Goal: Task Accomplishment & Management: Manage account settings

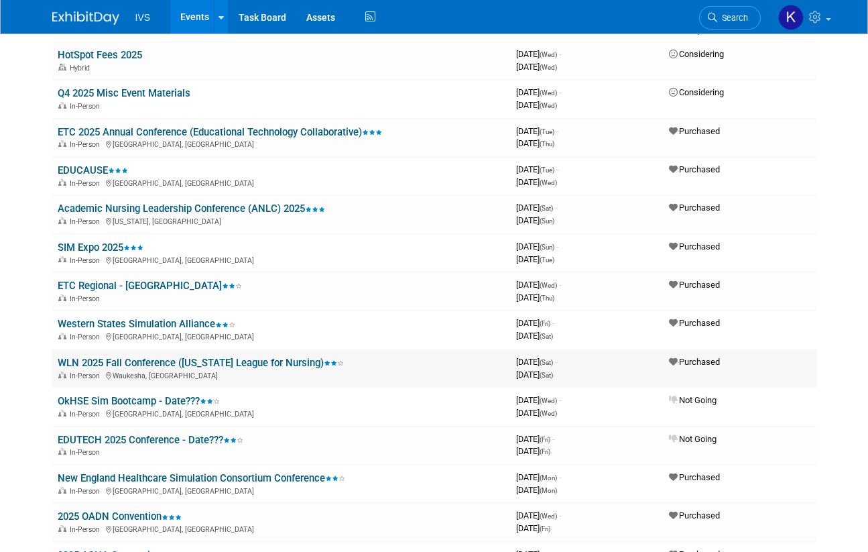
scroll to position [134, 0]
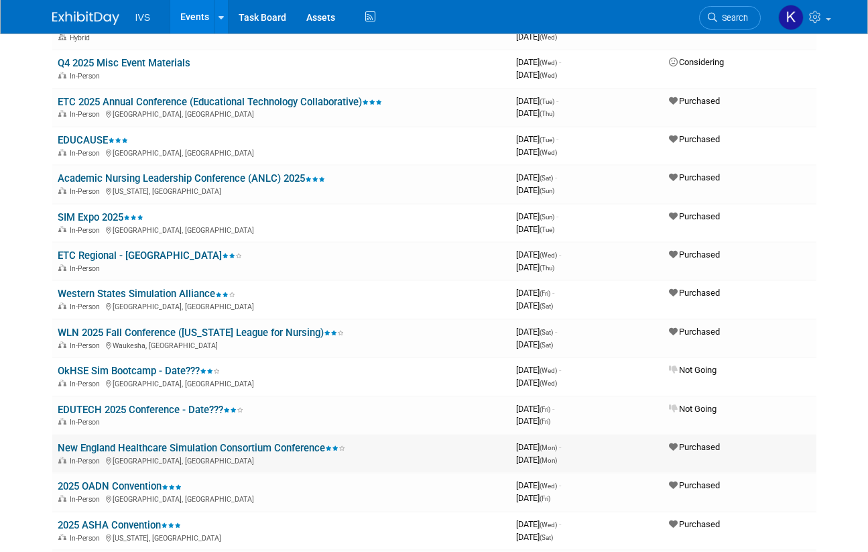
click at [121, 445] on link "New England Healthcare Simulation Consortium Conference" at bounding box center [202, 448] width 288 height 12
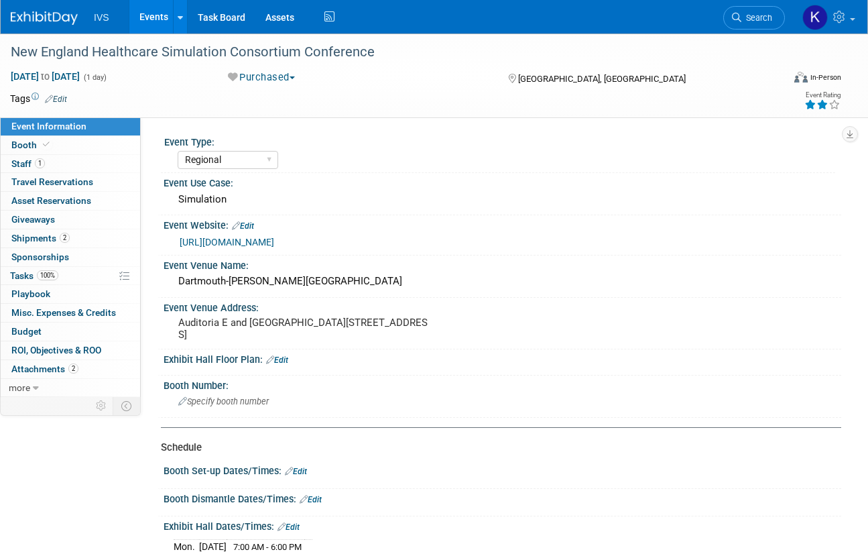
select select "Regional"
click at [57, 159] on link "1 Staff 1" at bounding box center [70, 164] width 139 height 18
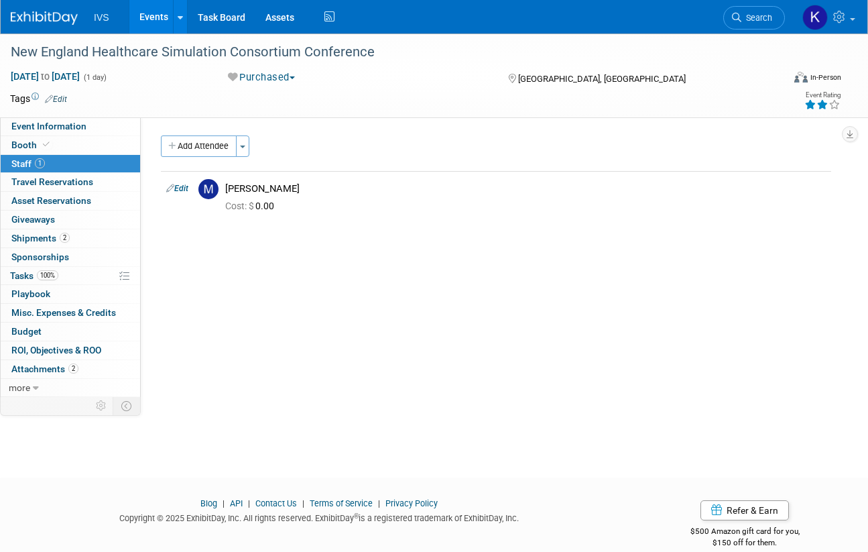
click at [149, 7] on link "Events" at bounding box center [153, 17] width 49 height 34
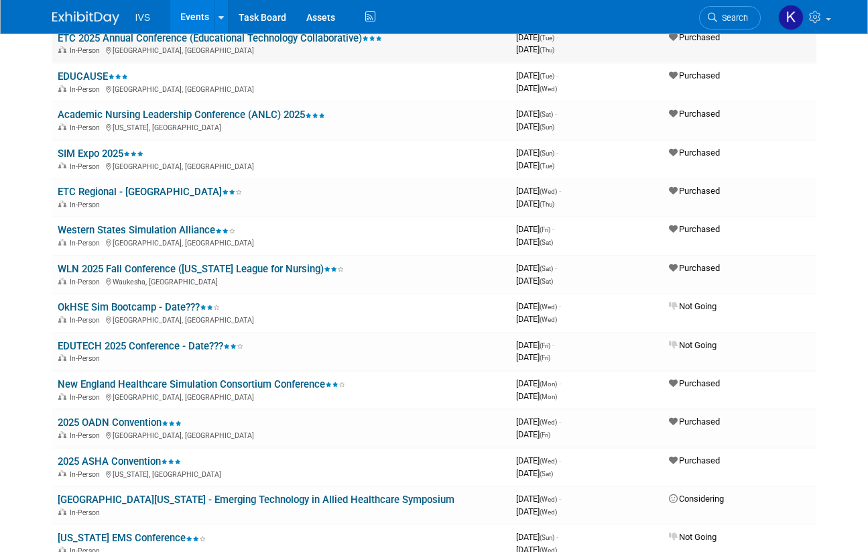
scroll to position [201, 0]
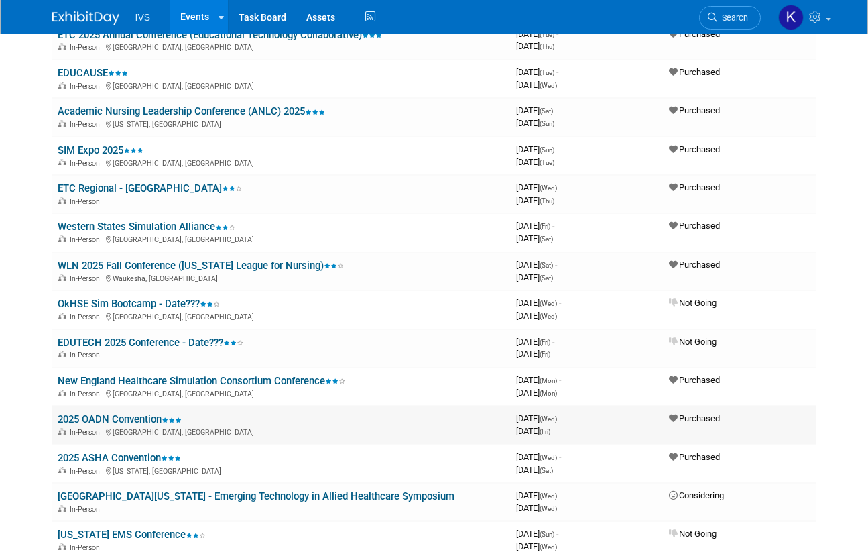
click at [104, 413] on link "2025 OADN Convention" at bounding box center [120, 419] width 124 height 12
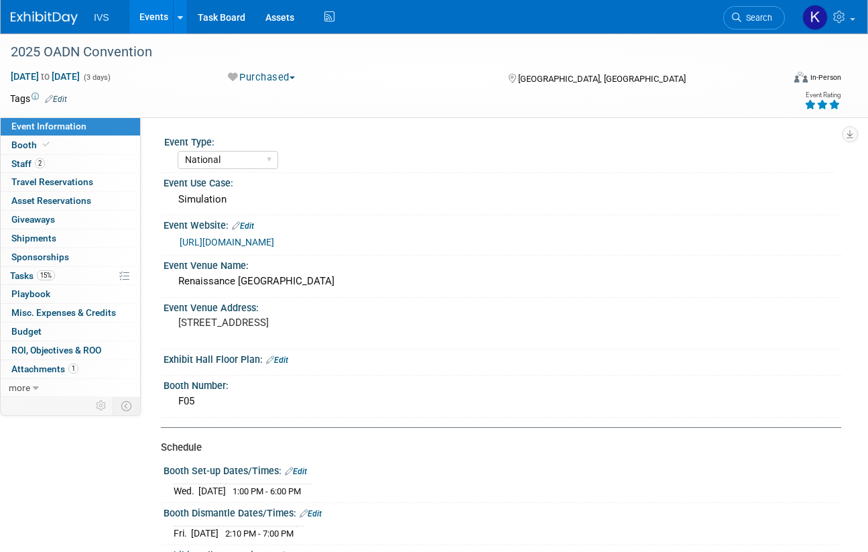
select select "National"
click at [72, 366] on span "1" at bounding box center [73, 368] width 10 height 10
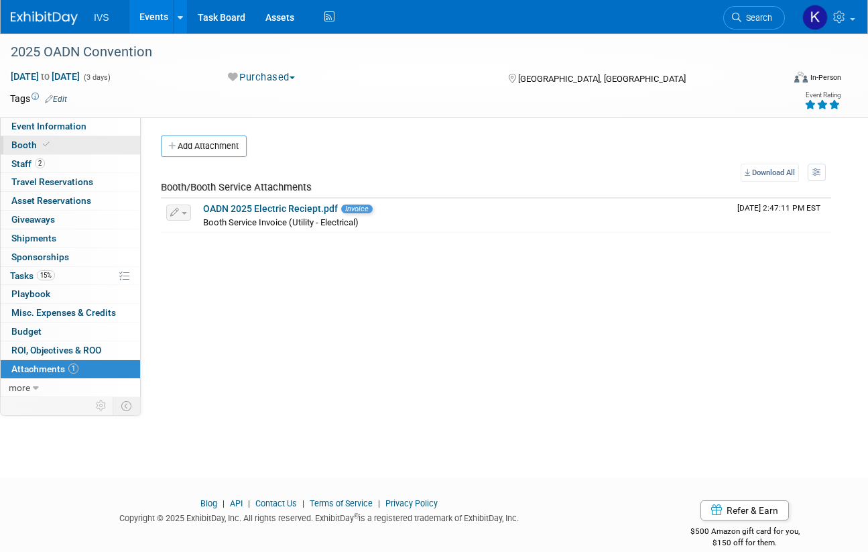
click at [91, 150] on link "Booth" at bounding box center [70, 145] width 139 height 18
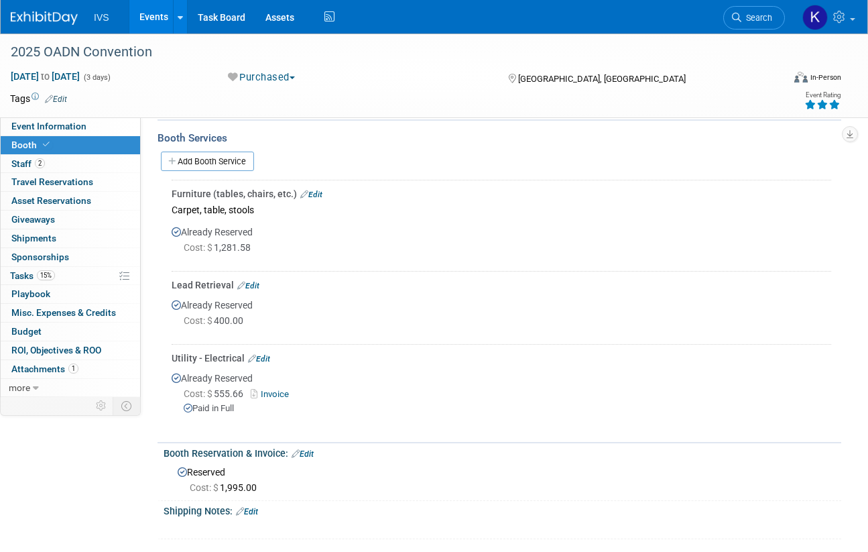
scroll to position [568, 0]
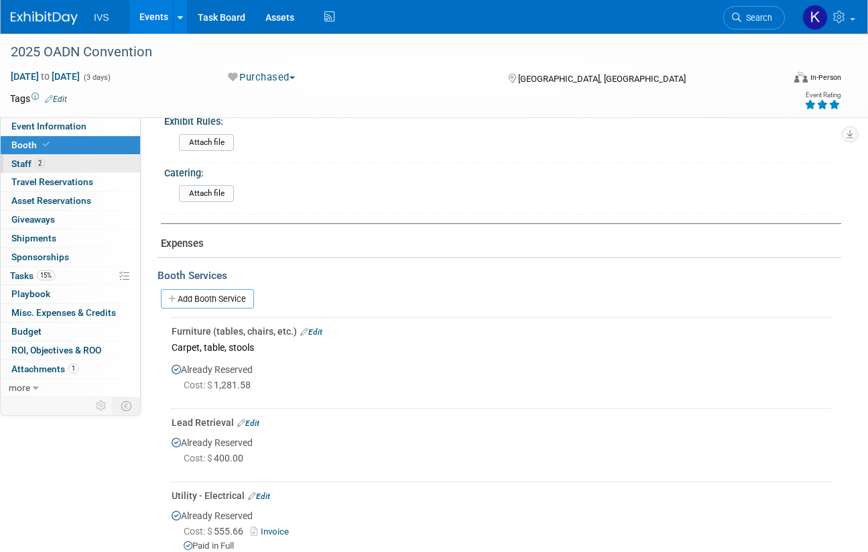
click at [31, 168] on span "Staff 2" at bounding box center [28, 163] width 34 height 11
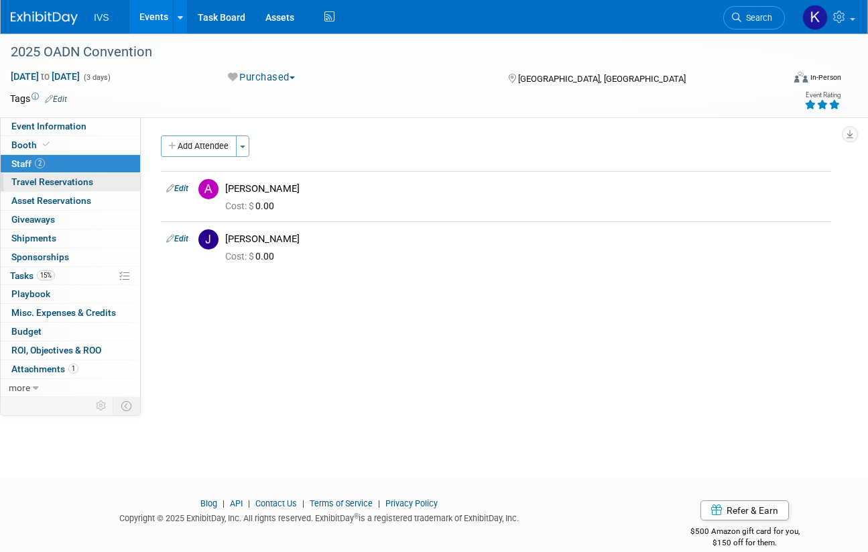
click at [62, 182] on span "Travel Reservations 0" at bounding box center [52, 181] width 82 height 11
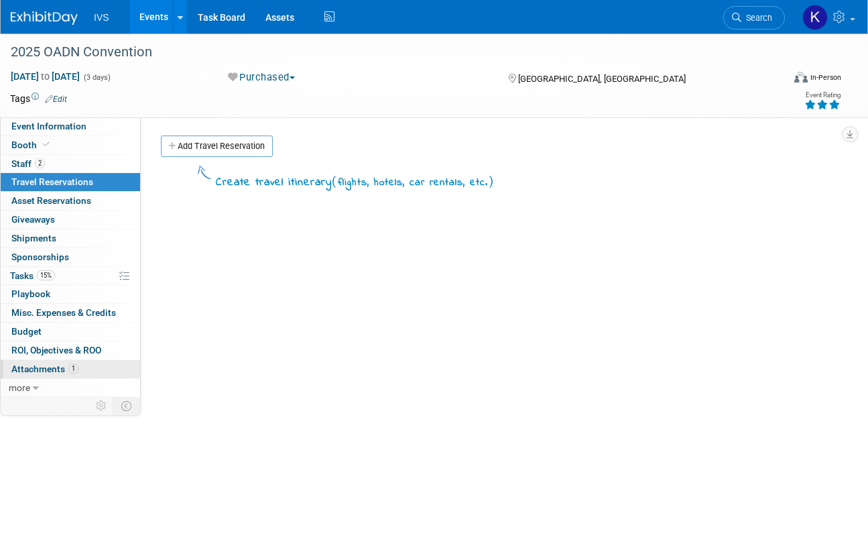
click at [57, 370] on span "Attachments 1" at bounding box center [44, 368] width 67 height 11
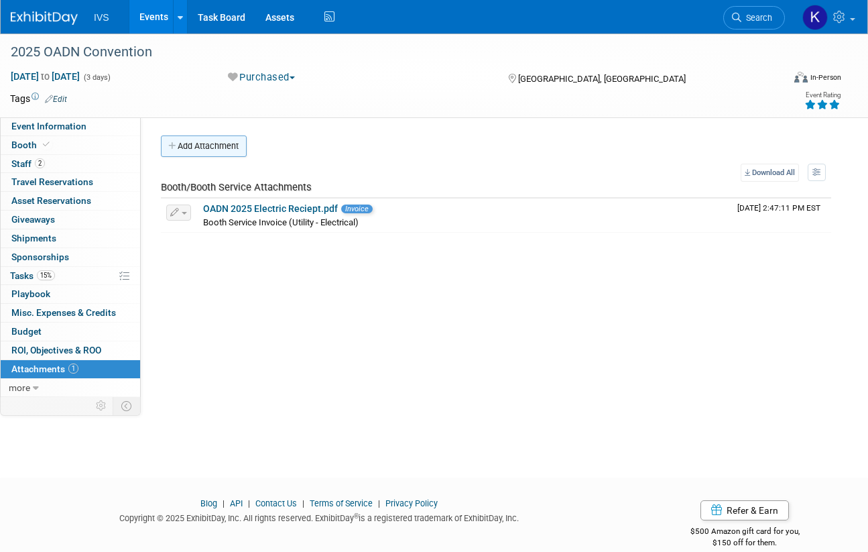
click at [227, 144] on button "Add Attachment" at bounding box center [204, 145] width 86 height 21
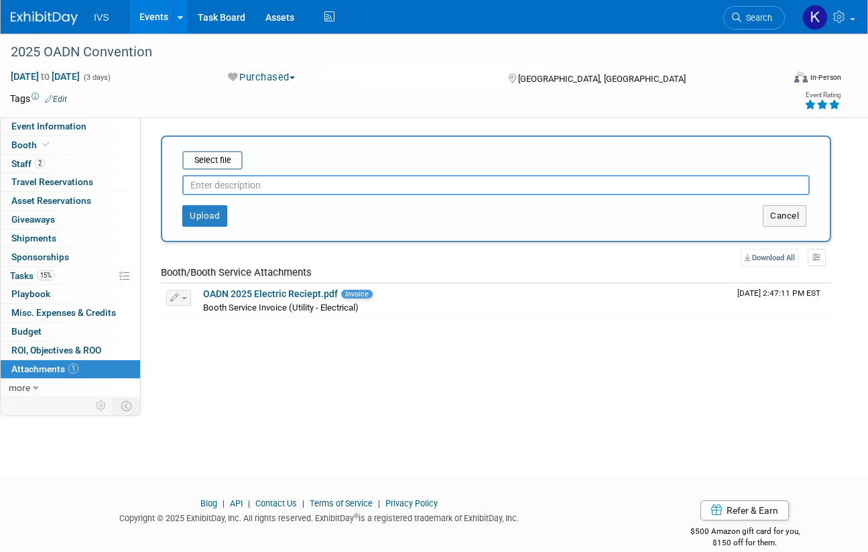
click at [222, 182] on input "text" at bounding box center [496, 185] width 628 height 20
type input "O"
click at [226, 159] on input "file" at bounding box center [162, 160] width 160 height 16
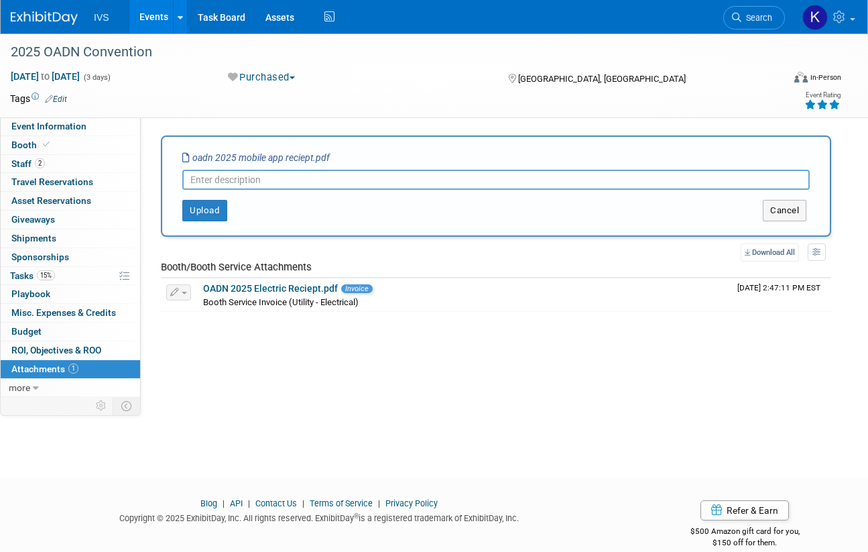
type input "I"
type input "OADN 2025 Mobile App Receipt"
click at [213, 209] on button "Upload" at bounding box center [204, 210] width 45 height 21
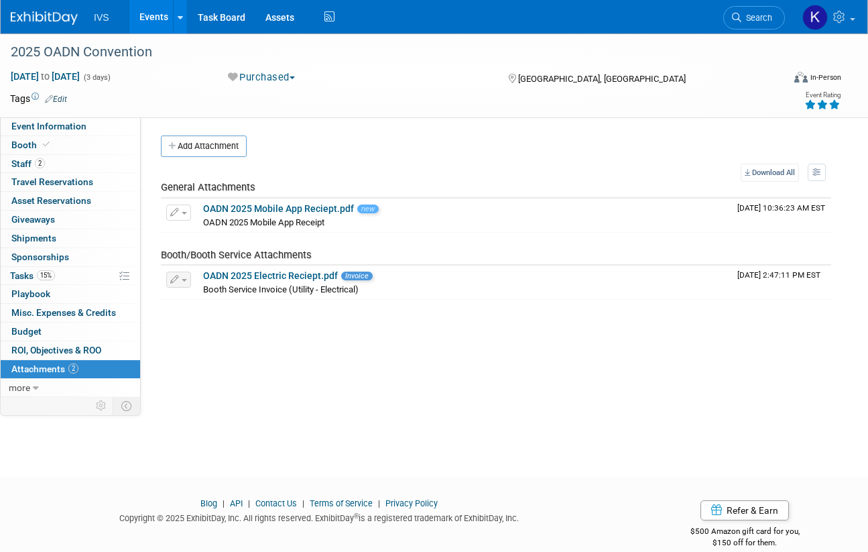
click at [158, 17] on link "Events" at bounding box center [153, 17] width 49 height 34
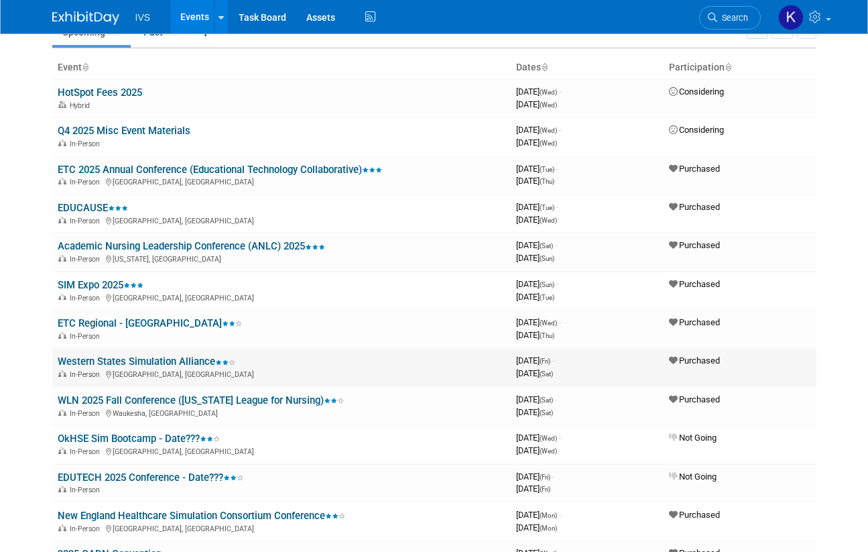
scroll to position [67, 0]
click at [105, 361] on link "Western States Simulation Alliance" at bounding box center [147, 361] width 178 height 12
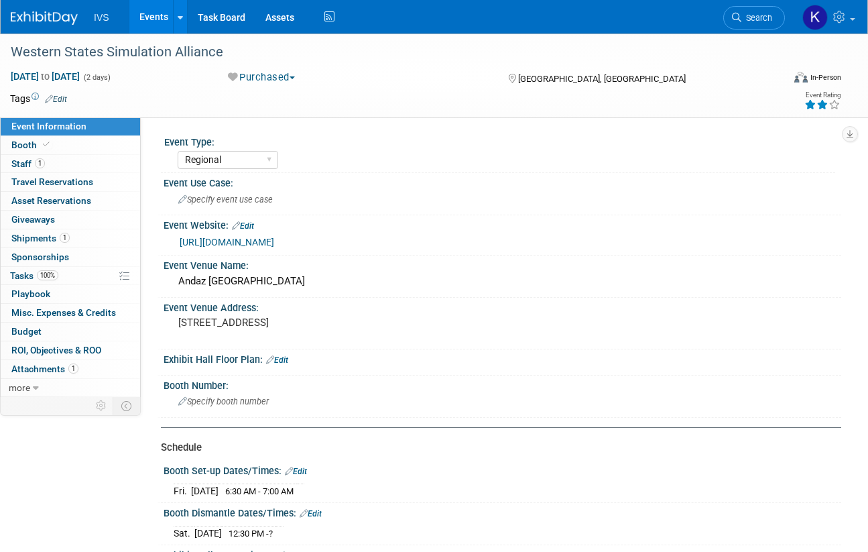
select select "Regional"
click at [44, 235] on span "Shipments 1" at bounding box center [40, 238] width 58 height 11
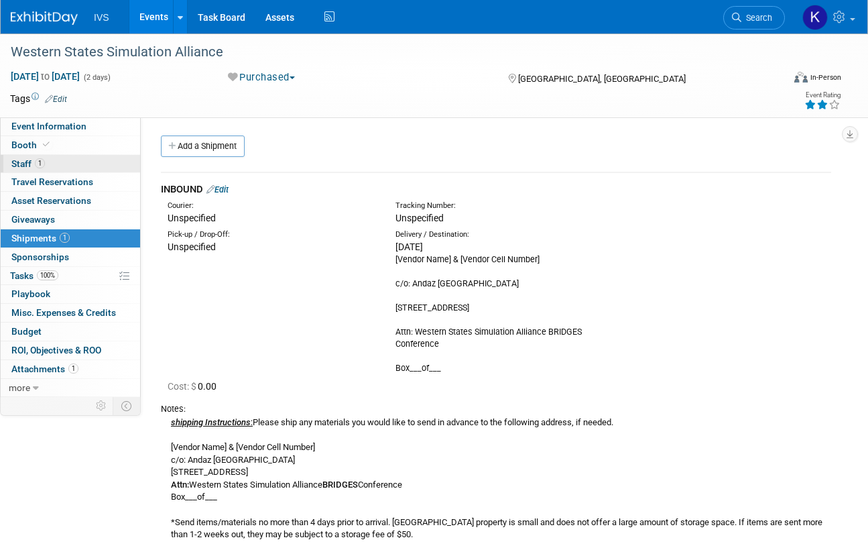
click at [27, 160] on span "Staff 1" at bounding box center [28, 163] width 34 height 11
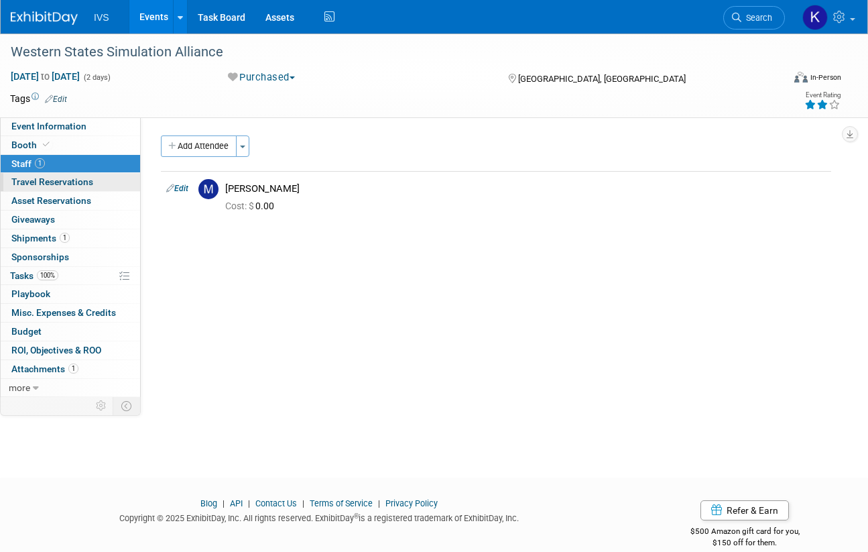
click at [48, 184] on span "Travel Reservations 0" at bounding box center [52, 181] width 82 height 11
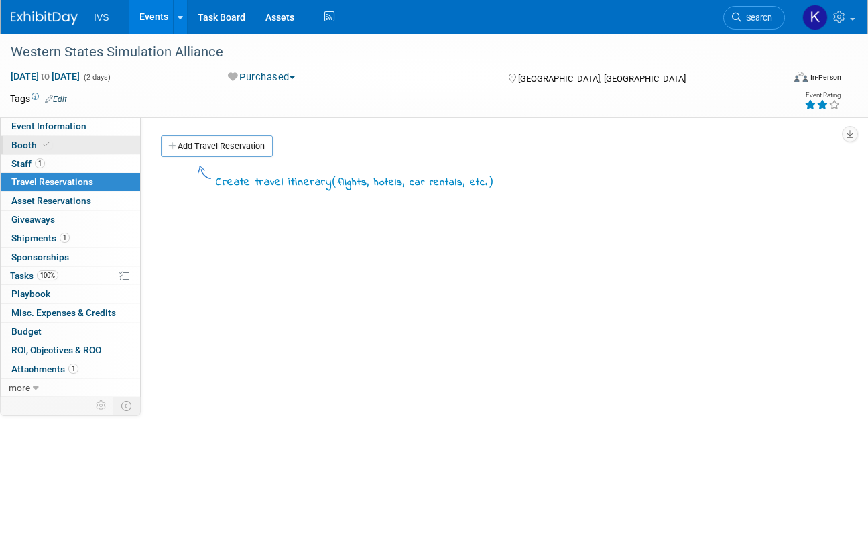
click at [36, 141] on span "Booth" at bounding box center [31, 144] width 41 height 11
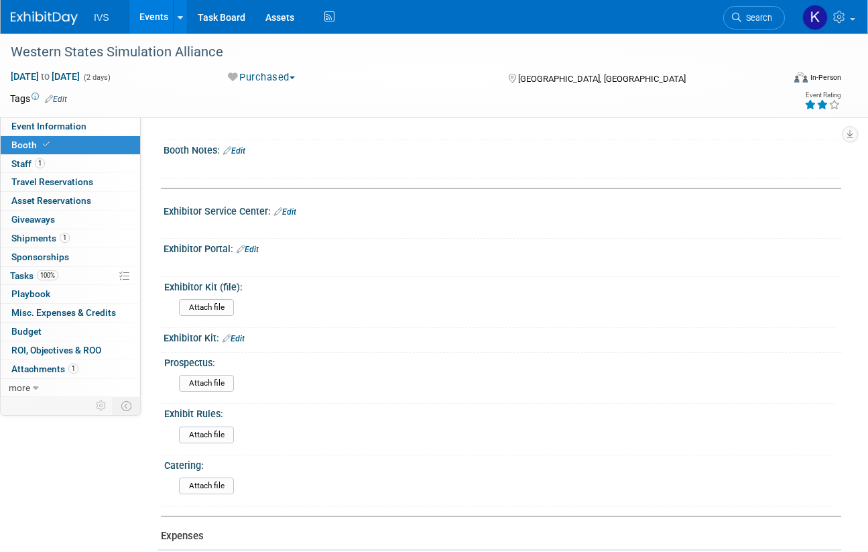
scroll to position [201, 0]
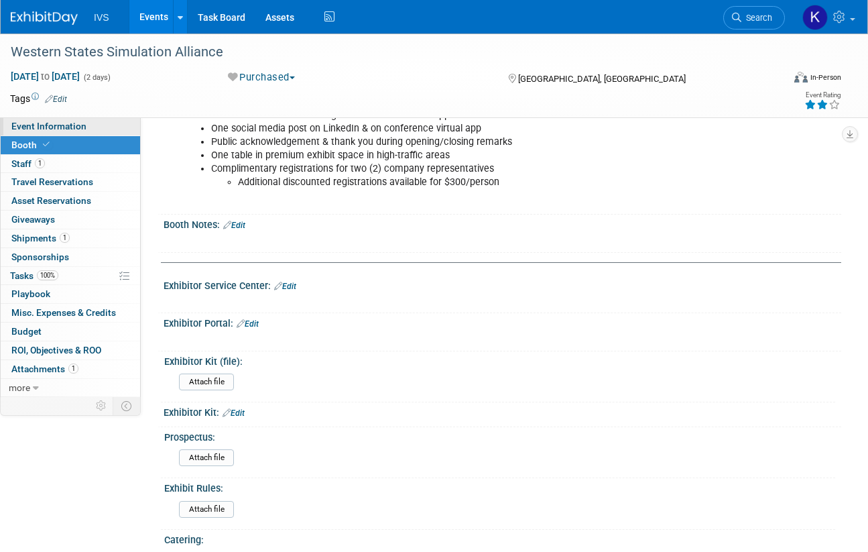
click at [41, 121] on span "Event Information" at bounding box center [48, 126] width 75 height 11
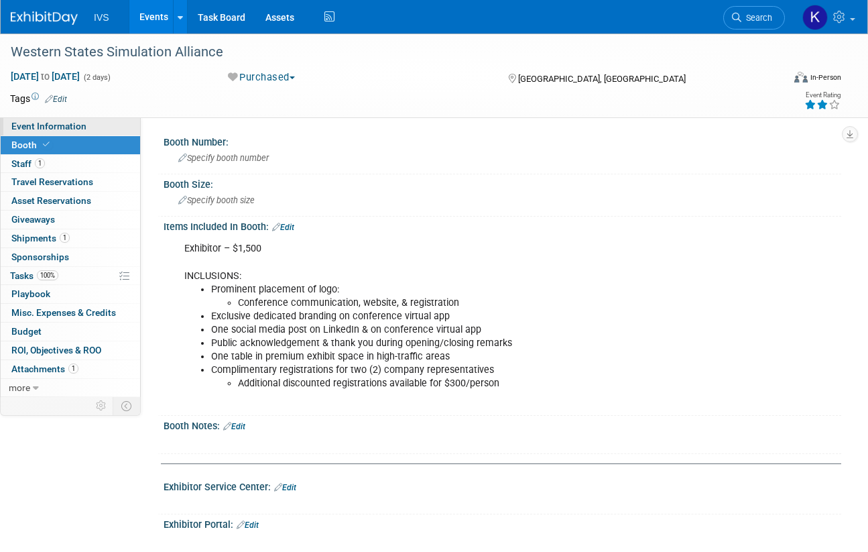
select select "Regional"
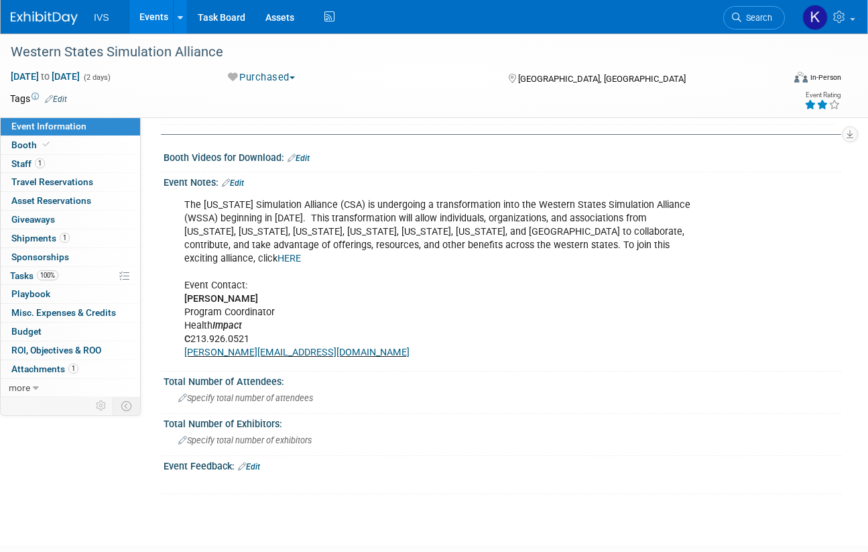
scroll to position [738, 0]
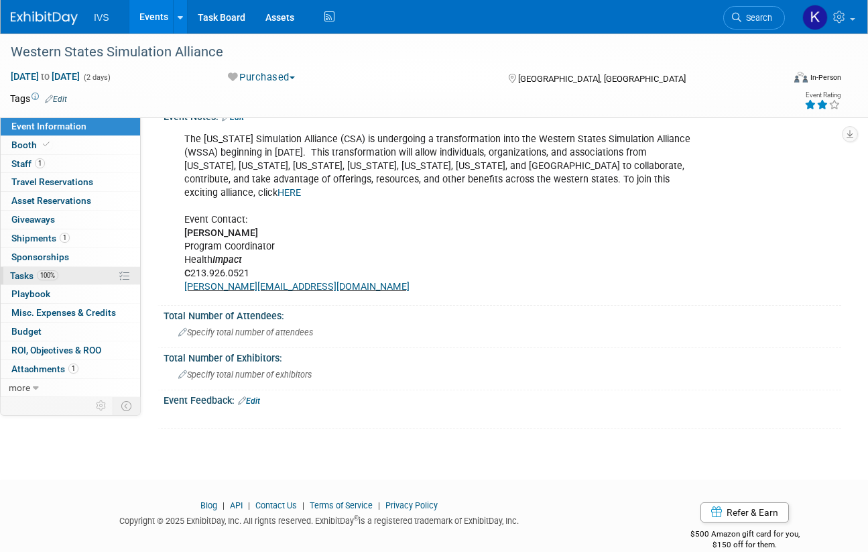
click at [90, 276] on link "100% Tasks 100%" at bounding box center [70, 276] width 139 height 18
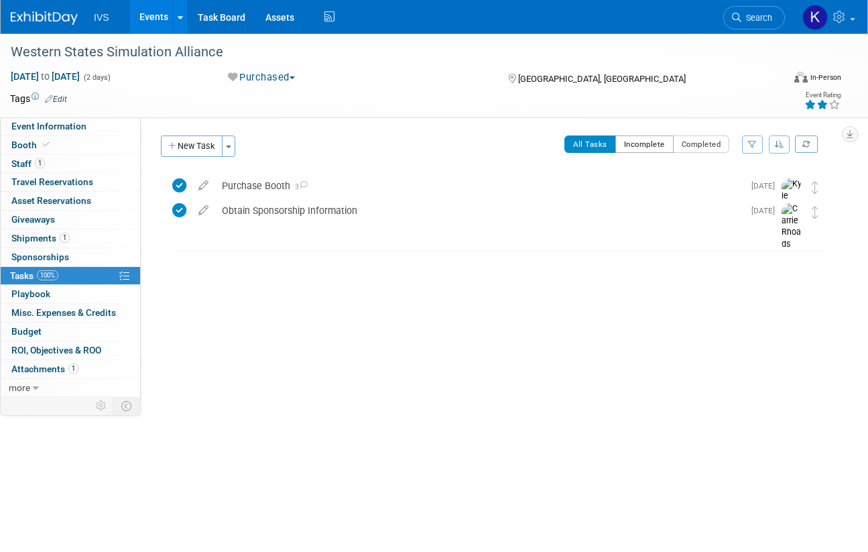
click at [636, 141] on button "Incomplete" at bounding box center [645, 143] width 58 height 17
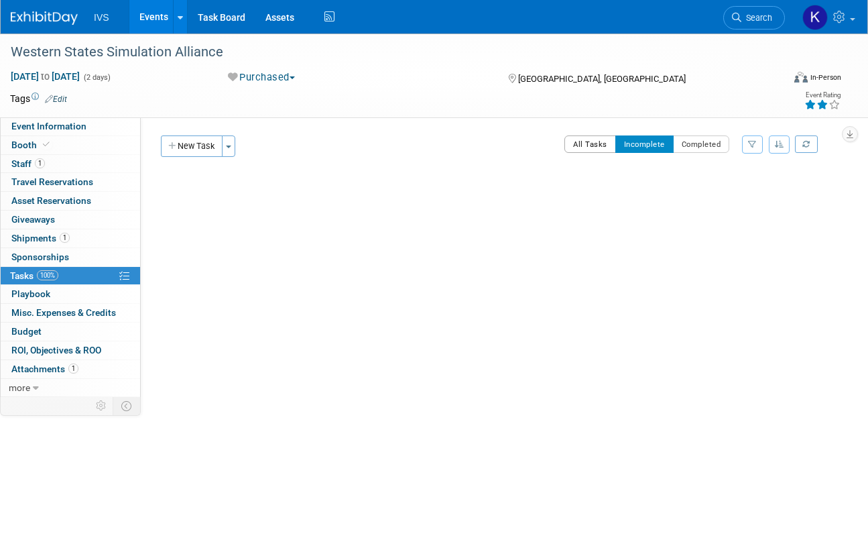
click at [608, 143] on button "All Tasks" at bounding box center [591, 143] width 52 height 17
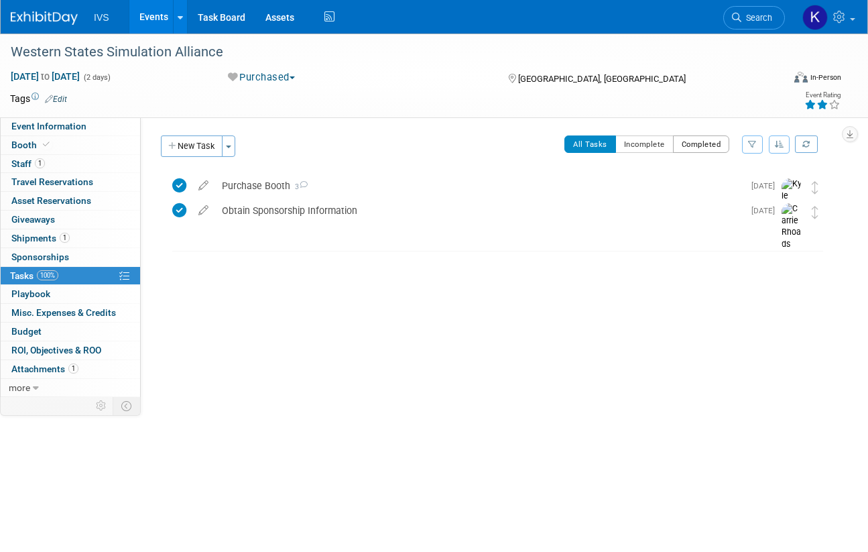
click at [707, 144] on button "Completed" at bounding box center [701, 143] width 57 height 17
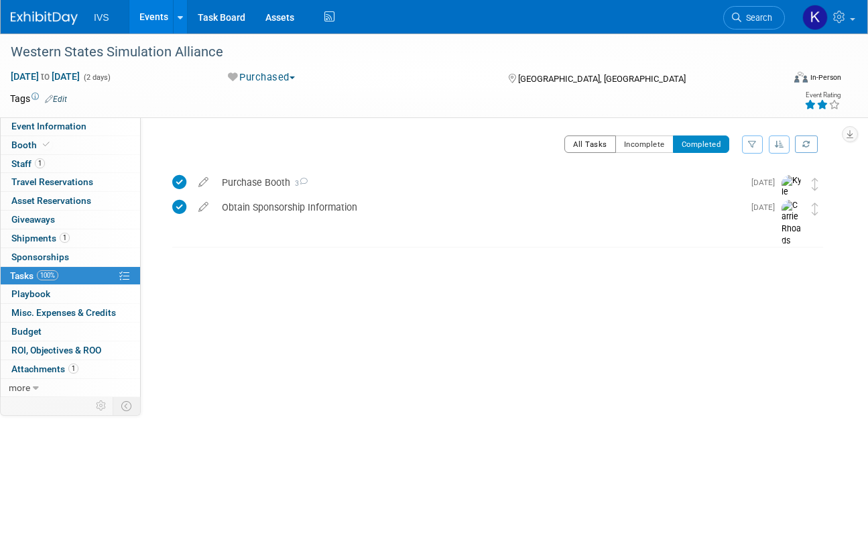
click at [582, 146] on button "All Tasks" at bounding box center [591, 143] width 52 height 17
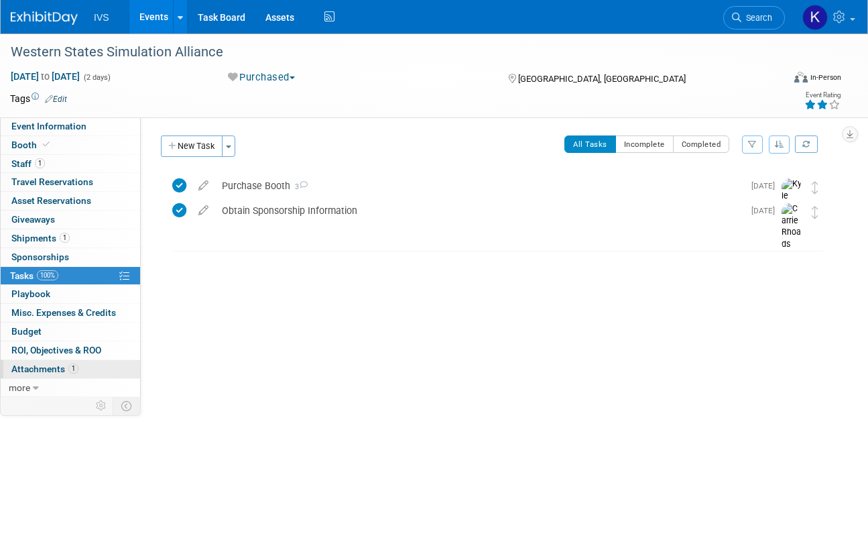
click at [66, 372] on span "Attachments 1" at bounding box center [44, 368] width 67 height 11
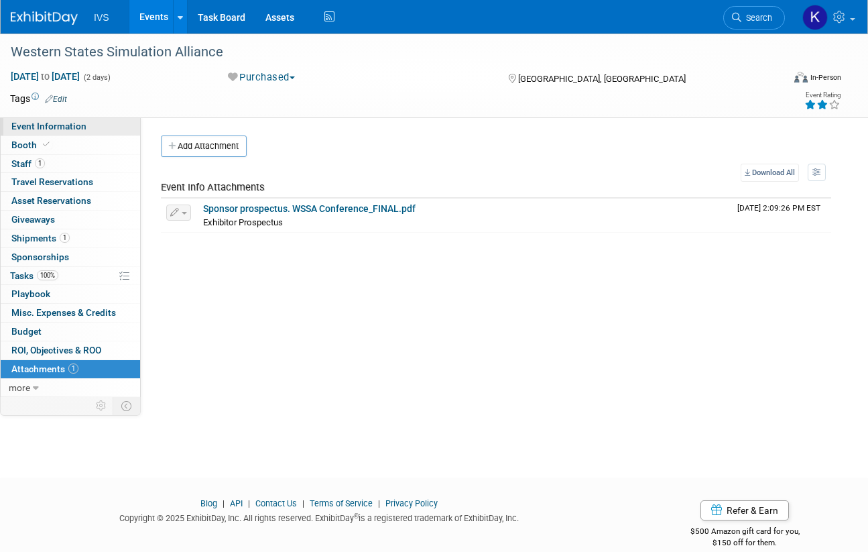
click at [66, 126] on span "Event Information" at bounding box center [48, 126] width 75 height 11
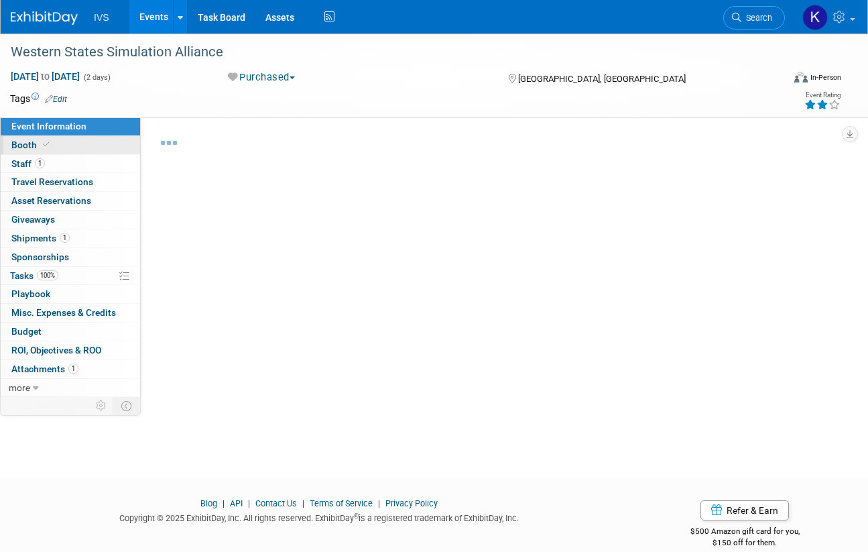
select select "Regional"
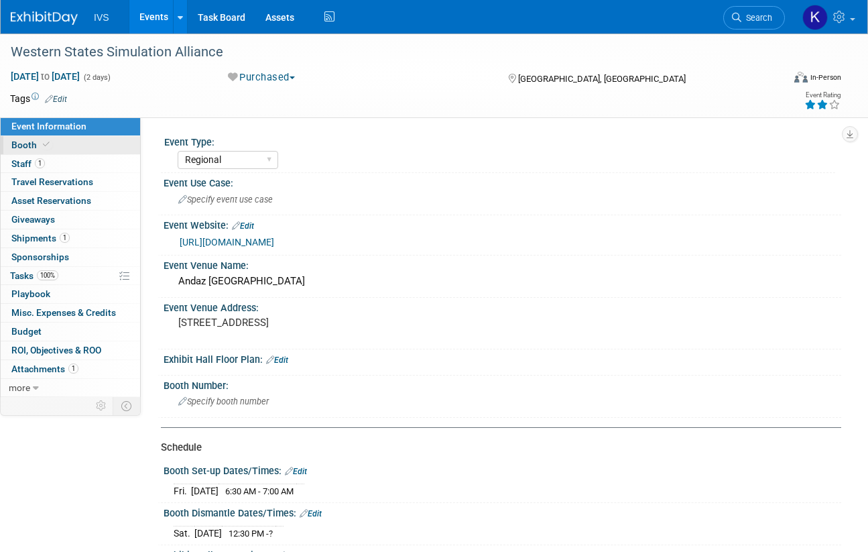
click at [93, 148] on link "Booth" at bounding box center [70, 145] width 139 height 18
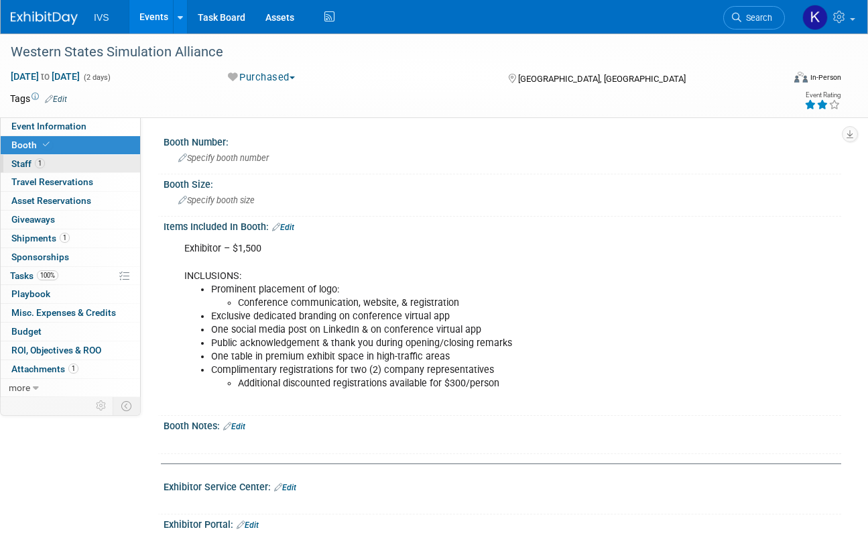
click at [78, 168] on link "1 Staff 1" at bounding box center [70, 164] width 139 height 18
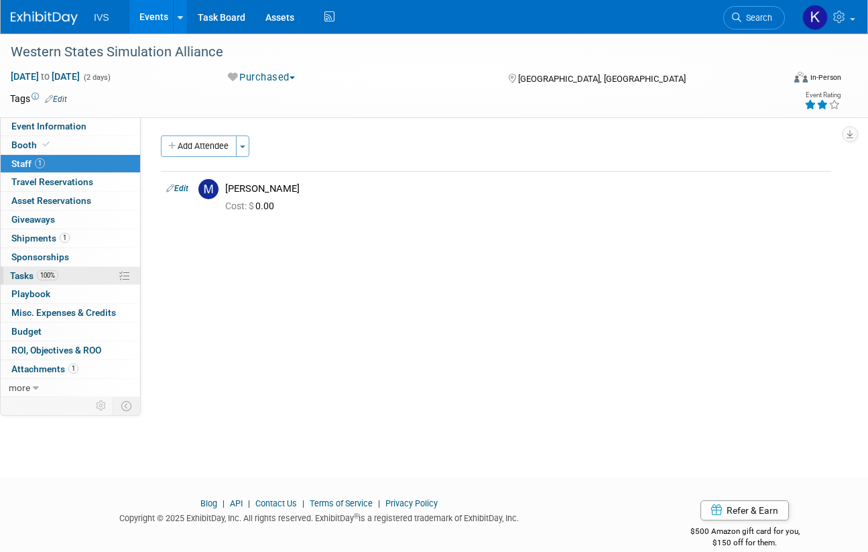
click at [85, 272] on link "100% Tasks 100%" at bounding box center [70, 276] width 139 height 18
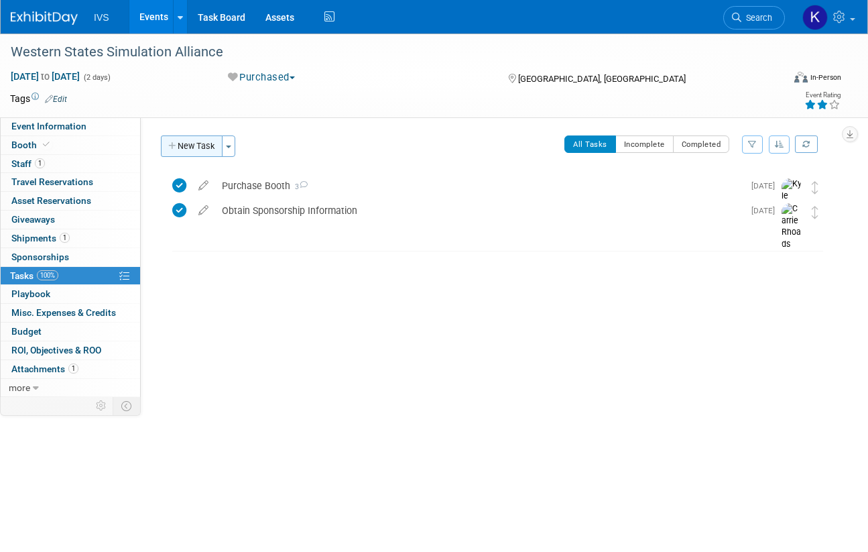
click at [178, 149] on button "New Task" at bounding box center [192, 145] width 62 height 21
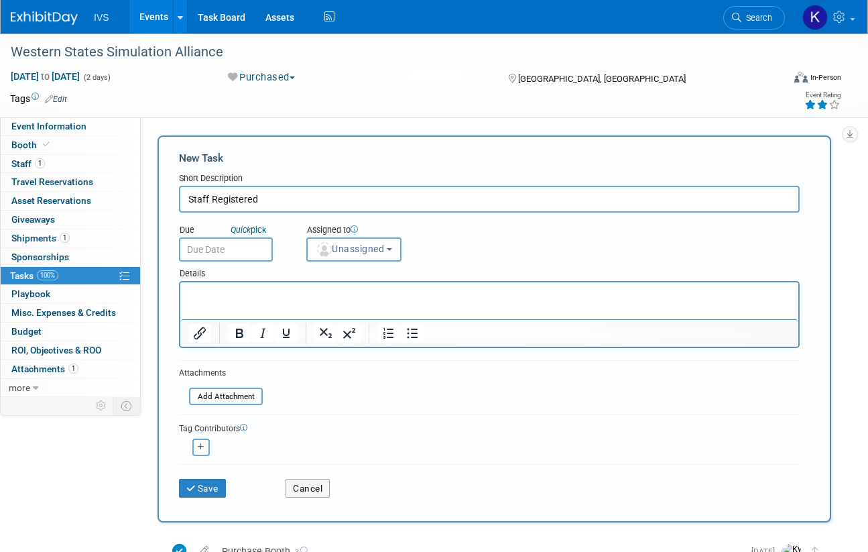
type input "Staff Registered"
click at [255, 233] on link "Quick pick" at bounding box center [248, 229] width 41 height 11
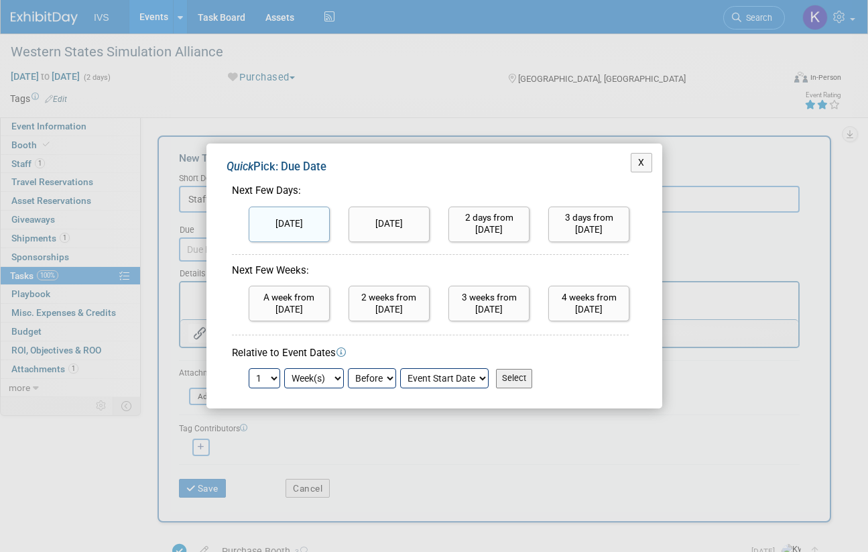
click at [270, 235] on input "[DATE]" at bounding box center [289, 225] width 81 height 36
type input "[DATE]"
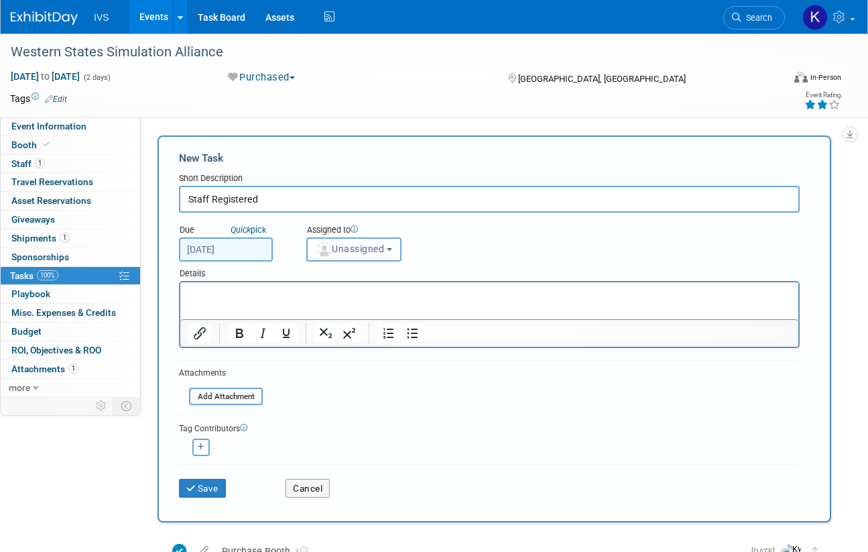
click at [325, 246] on img "button" at bounding box center [324, 249] width 15 height 15
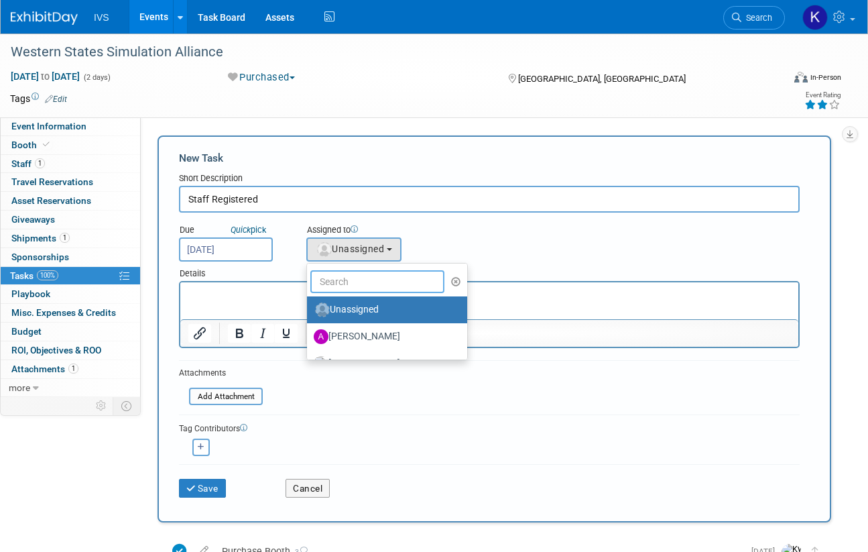
click at [316, 288] on input "text" at bounding box center [377, 281] width 134 height 23
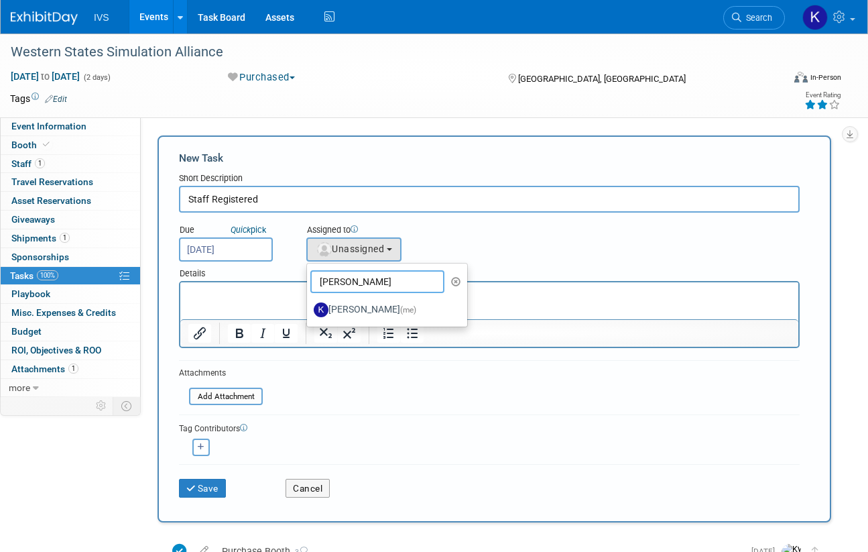
type input "[PERSON_NAME]"
click at [258, 298] on p "Rich Text Area. Press ALT-0 for help." at bounding box center [489, 294] width 603 height 13
drag, startPoint x: 350, startPoint y: 310, endPoint x: 333, endPoint y: 314, distance: 17.9
click at [349, 310] on label "[PERSON_NAME] (me)" at bounding box center [384, 309] width 140 height 21
click at [349, 311] on label "[PERSON_NAME] (me)" at bounding box center [384, 309] width 140 height 21
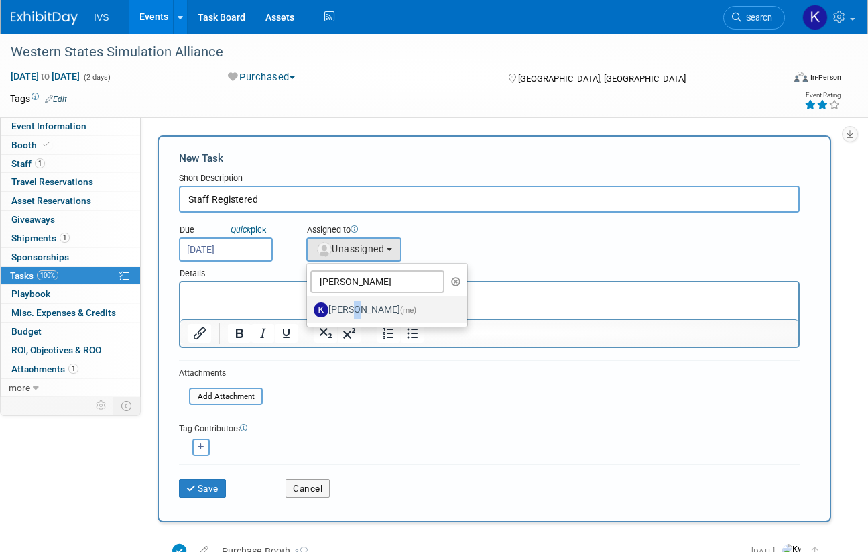
click at [309, 311] on input "[PERSON_NAME] (me)" at bounding box center [304, 308] width 9 height 9
select select "4b6333fa-92bb-4106-9261-1d690007f36d"
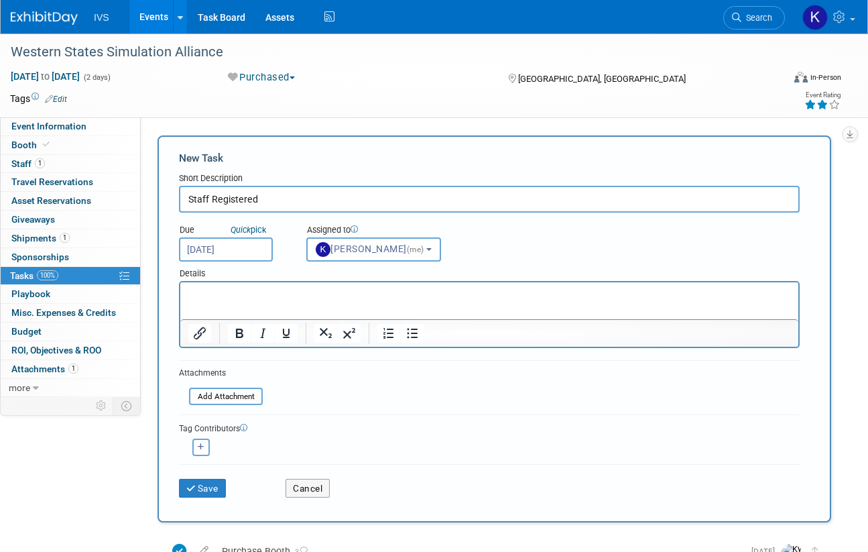
click at [219, 300] on p "Rich Text Area. Press ALT-0 for help." at bounding box center [489, 294] width 603 height 13
click at [213, 487] on button "Save" at bounding box center [202, 488] width 47 height 19
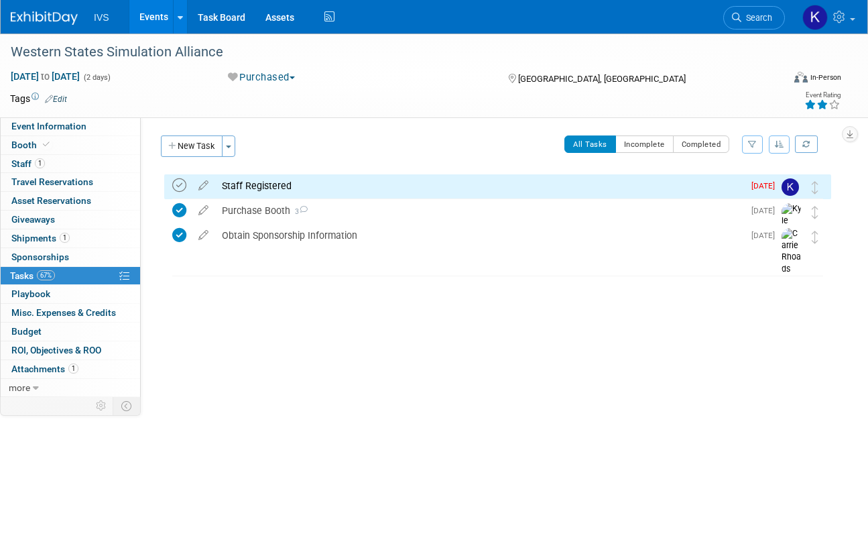
click at [177, 184] on icon at bounding box center [179, 185] width 14 height 14
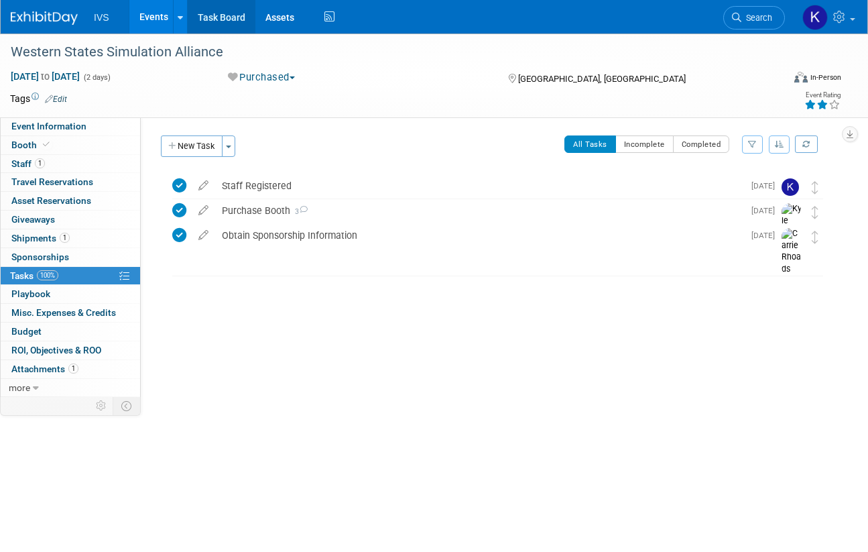
click at [222, 19] on link "Task Board" at bounding box center [222, 17] width 68 height 34
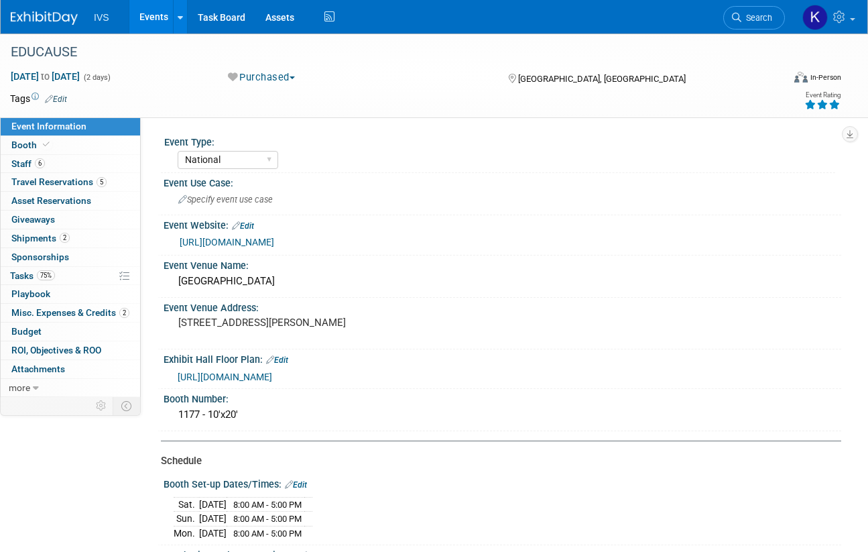
select select "National"
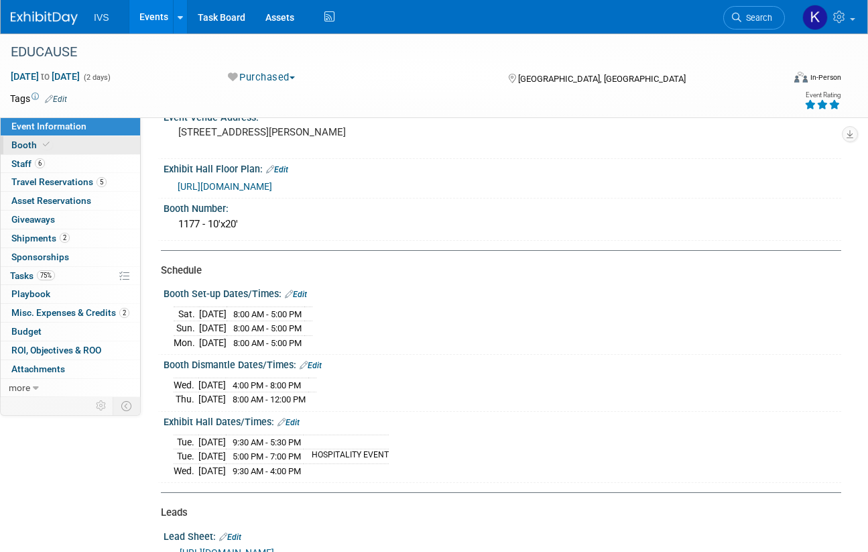
click at [59, 146] on link "Booth" at bounding box center [70, 145] width 139 height 18
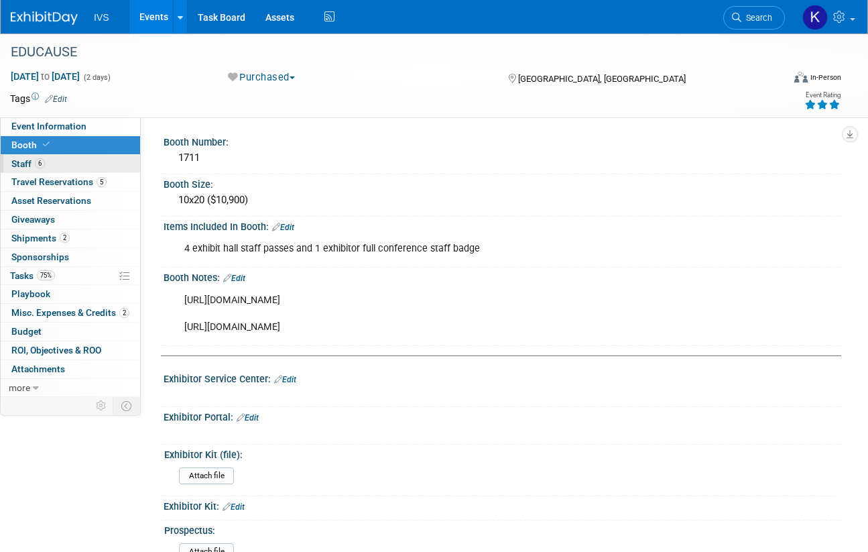
click at [59, 160] on link "6 Staff 6" at bounding box center [70, 164] width 139 height 18
